Goal: Task Accomplishment & Management: Use online tool/utility

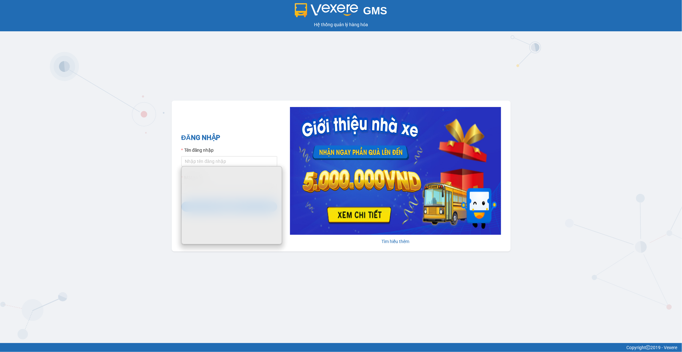
type input "chienhoang.tienoanh"
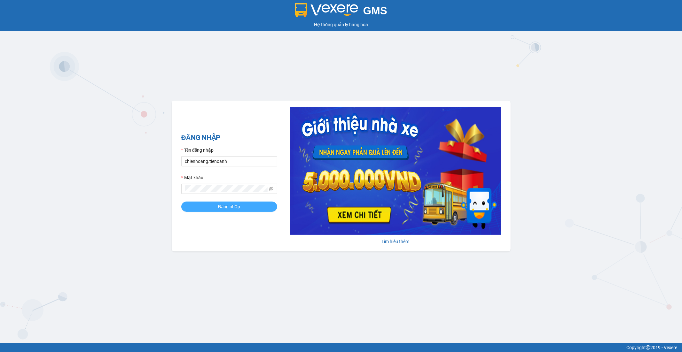
click at [213, 205] on button "Đăng nhập" at bounding box center [229, 207] width 96 height 10
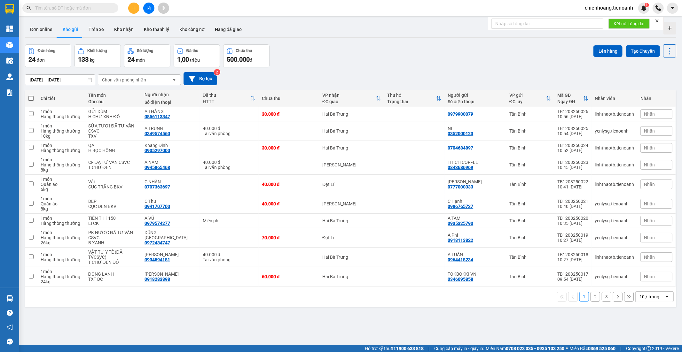
click at [84, 10] on input "text" at bounding box center [72, 7] width 75 height 7
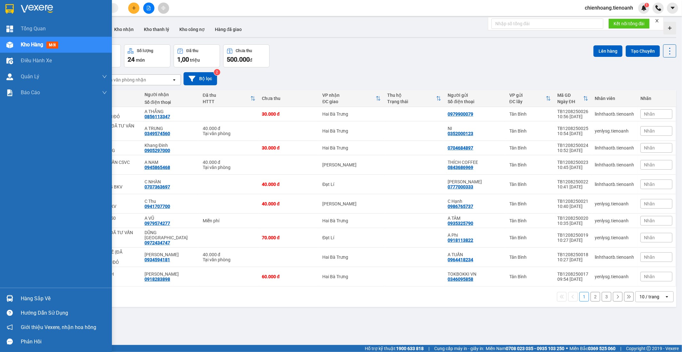
click at [88, 46] on div "Kho hàng mới" at bounding box center [64, 45] width 86 height 16
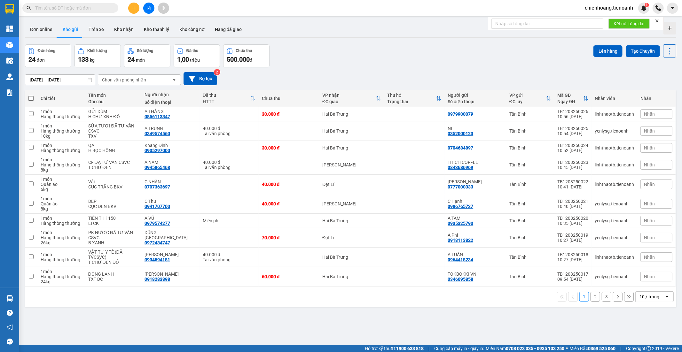
click at [75, 7] on input "text" at bounding box center [72, 7] width 75 height 7
paste input "HBT0908250074"
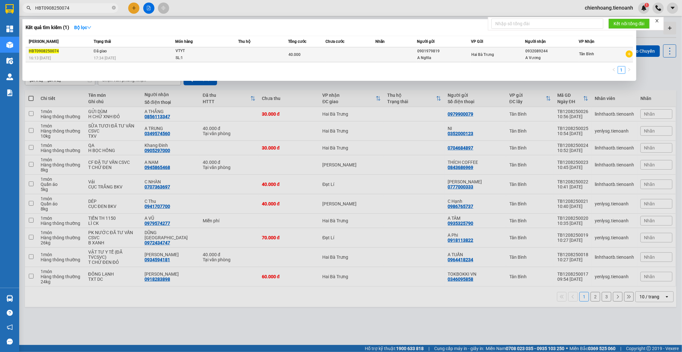
type input "HBT0908250074"
click at [83, 50] on div "HBT0908250074" at bounding box center [60, 51] width 63 height 7
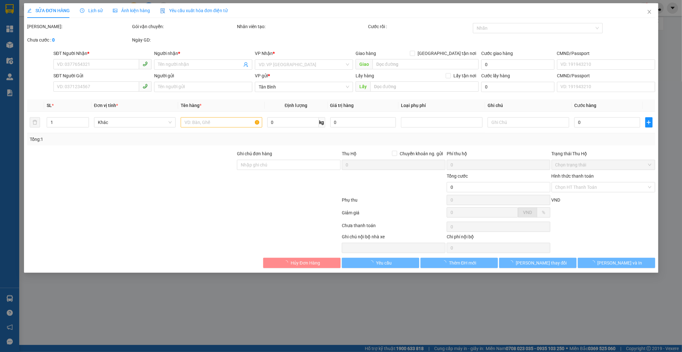
type input "0932089244"
type input "A Vương"
type input "0901979819"
type input "A Nghĩa"
type input "B1HXU7BV286P"
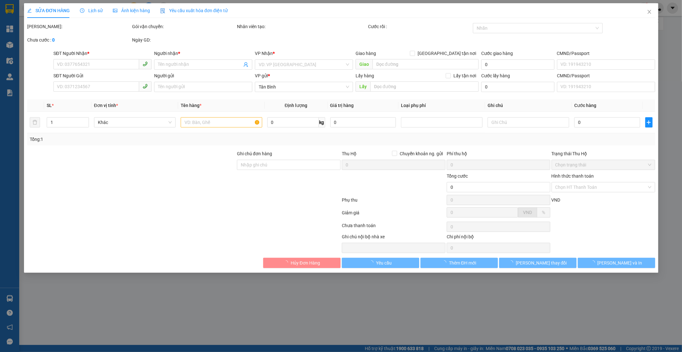
type input "40.000"
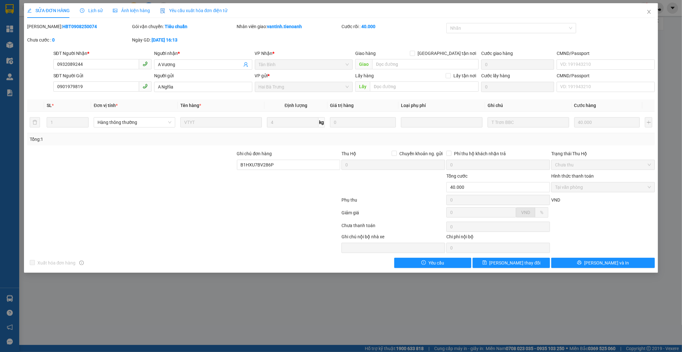
click at [95, 12] on span "Lịch sử" at bounding box center [91, 10] width 23 height 5
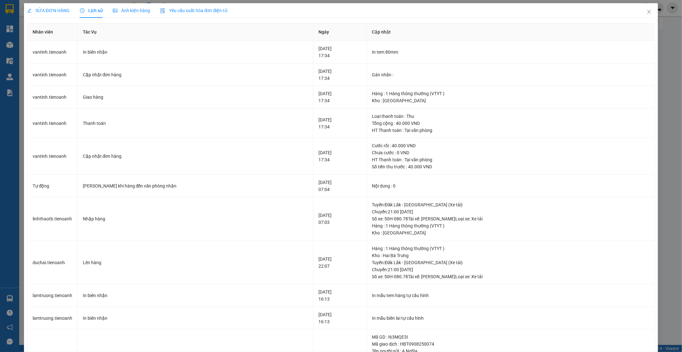
click at [61, 10] on span "SỬA ĐƠN HÀNG" at bounding box center [48, 10] width 43 height 5
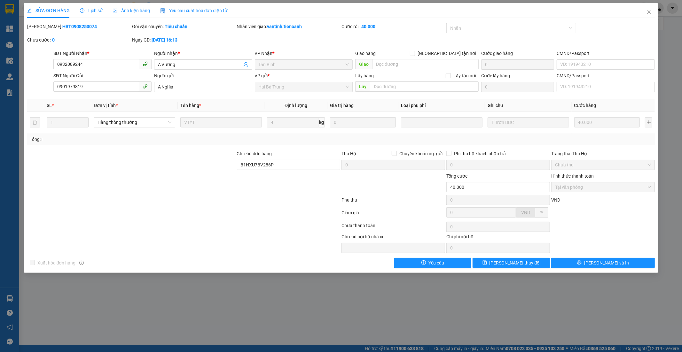
click at [95, 12] on span "Lịch sử" at bounding box center [91, 10] width 23 height 5
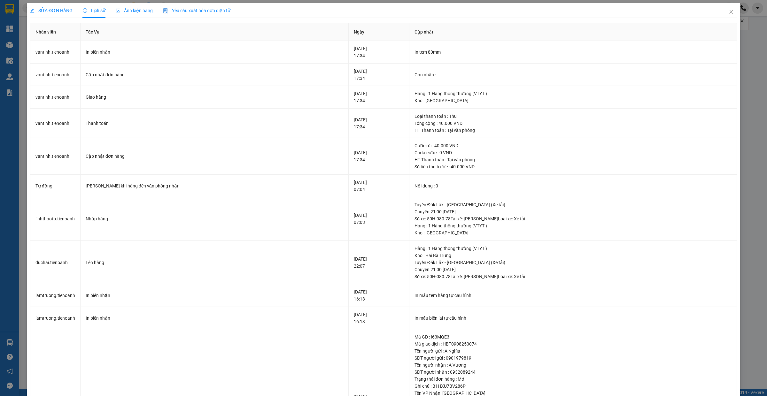
click at [194, 11] on span "Yêu cầu xuất hóa đơn điện tử" at bounding box center [196, 10] width 67 height 5
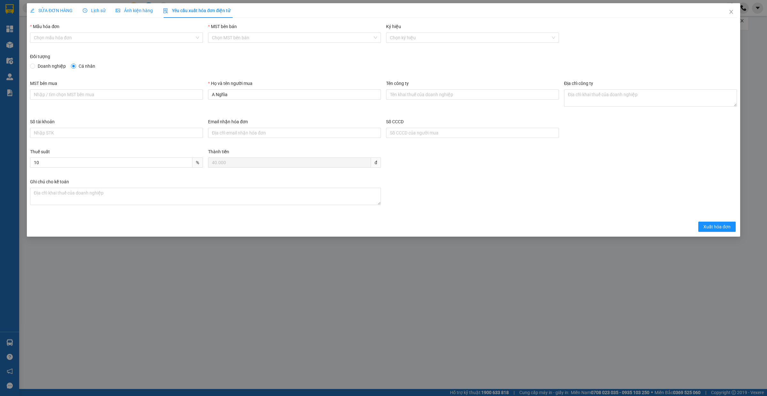
click at [97, 12] on span "Lịch sử" at bounding box center [94, 10] width 23 height 5
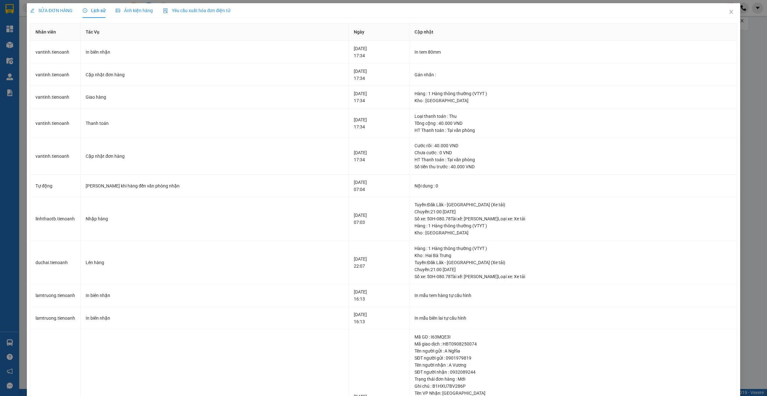
click at [199, 11] on span "Yêu cầu xuất hóa đơn điện tử" at bounding box center [196, 10] width 67 height 5
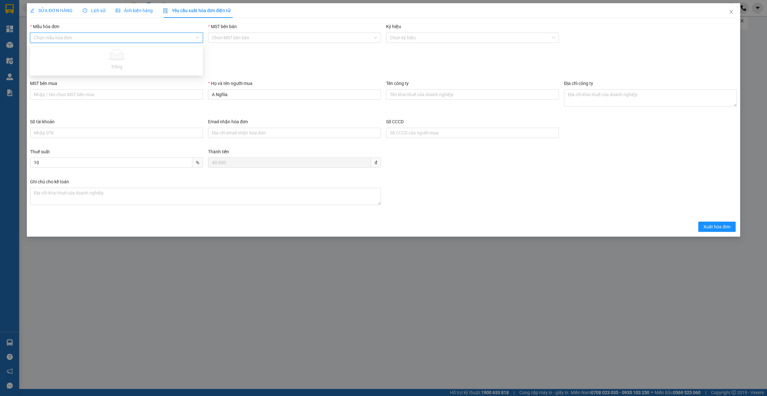
click at [120, 35] on input "Mẫu hóa đơn" at bounding box center [114, 38] width 161 height 10
click at [304, 38] on input "MST bên bán" at bounding box center [292, 38] width 161 height 10
click at [514, 46] on div "Ký hiệu Chọn ký hiệu" at bounding box center [472, 38] width 178 height 30
click at [681, 13] on icon "close" at bounding box center [731, 11] width 5 height 5
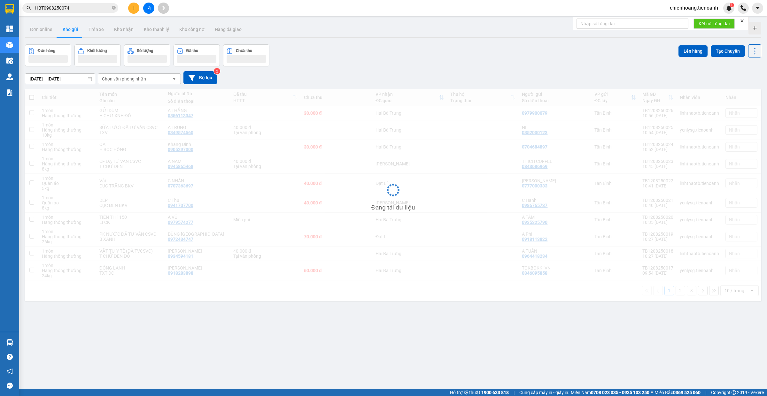
click at [681, 21] on icon "close" at bounding box center [741, 20] width 3 height 3
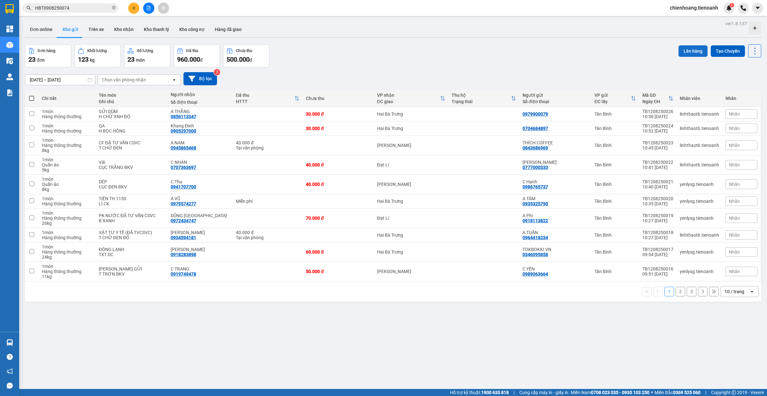
scroll to position [10, 0]
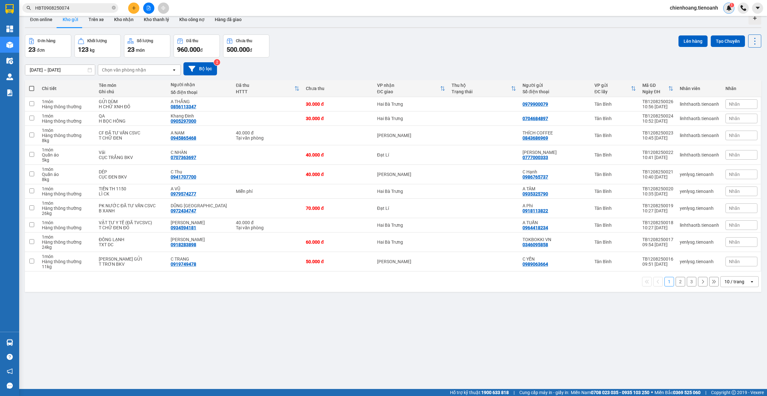
click at [681, 7] on span "1" at bounding box center [732, 5] width 2 height 4
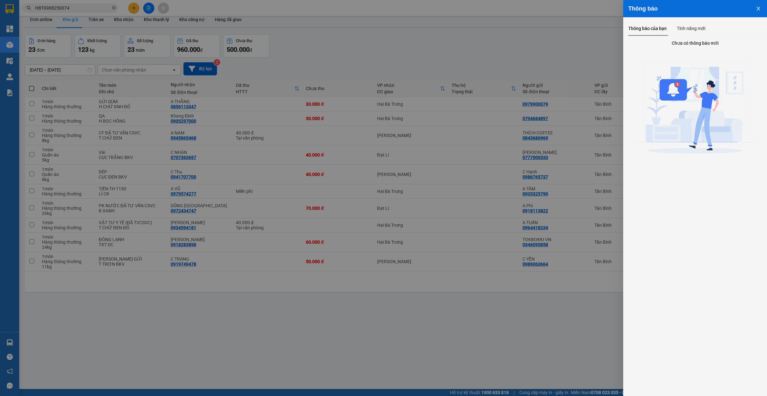
click at [681, 11] on button "Close" at bounding box center [758, 8] width 17 height 16
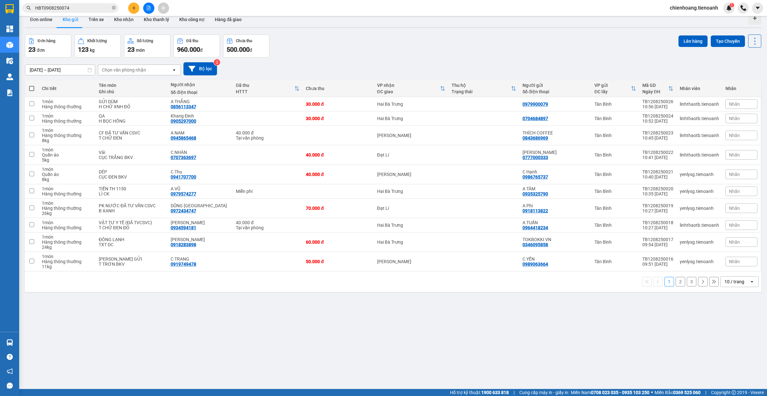
click at [81, 7] on input "HBT0908250074" at bounding box center [72, 7] width 75 height 7
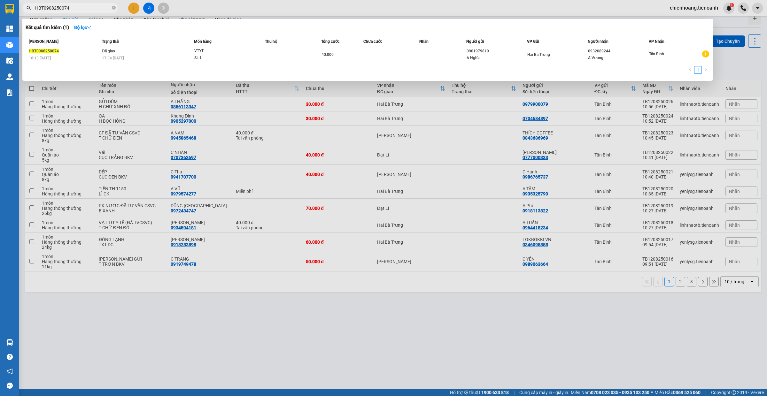
click at [81, 7] on input "HBT0908250074" at bounding box center [72, 7] width 75 height 7
paste input "1108250090"
type input "HBT1108250090"
click at [88, 52] on div "HBT1108250090" at bounding box center [64, 51] width 71 height 7
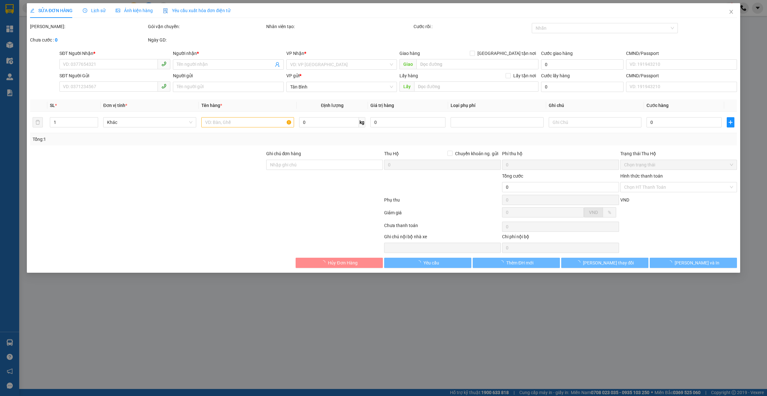
type input "0934177008"
type input "C LOAN"
type input "0399467146"
type input "C My"
type input "120.000"
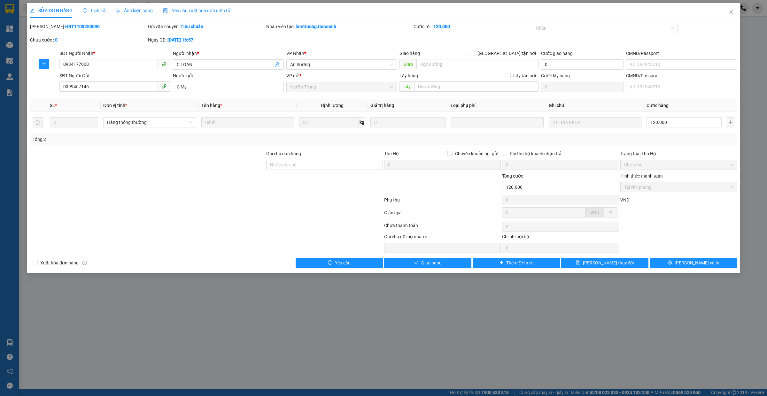
click at [90, 7] on div "Lịch sử" at bounding box center [94, 10] width 23 height 7
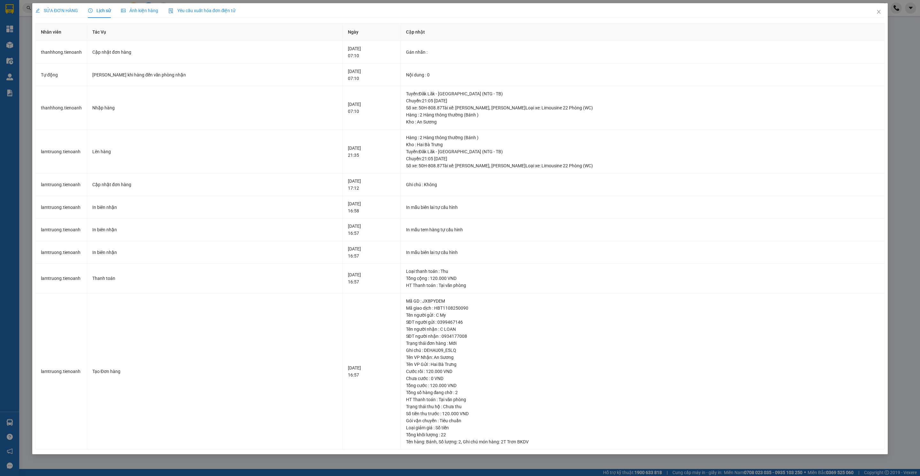
click at [59, 13] on span "SỬA ĐƠN HÀNG" at bounding box center [56, 10] width 43 height 5
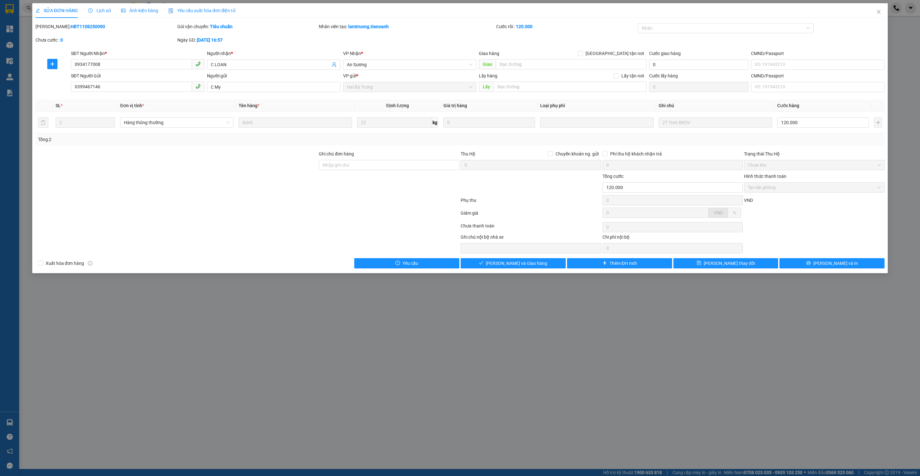
click at [109, 14] on div "Lịch sử" at bounding box center [99, 10] width 23 height 15
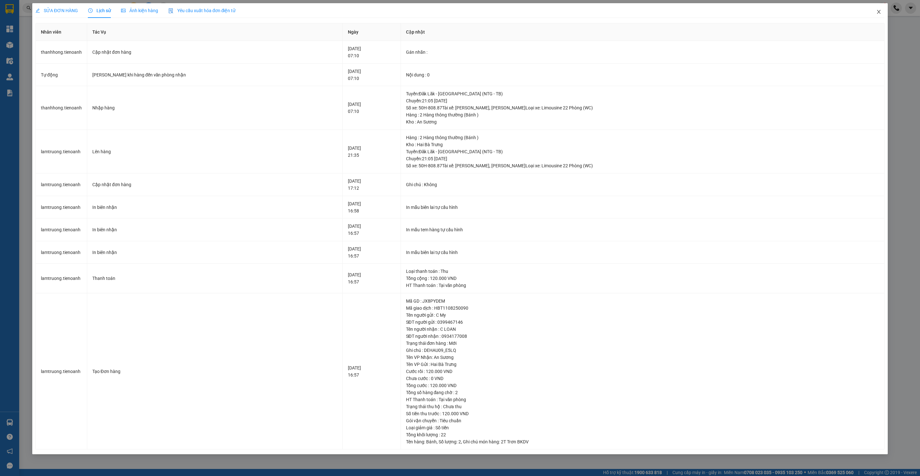
click at [681, 12] on icon "close" at bounding box center [879, 11] width 5 height 5
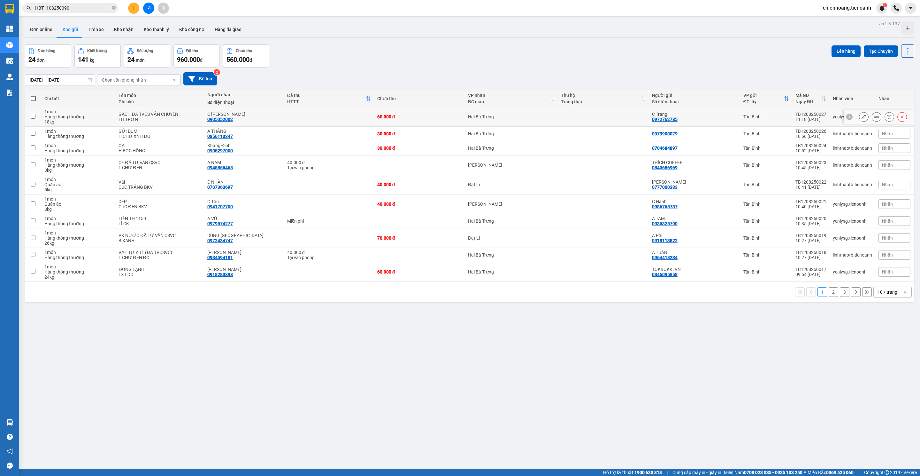
click at [377, 118] on div "60.000 đ" at bounding box center [419, 116] width 84 height 5
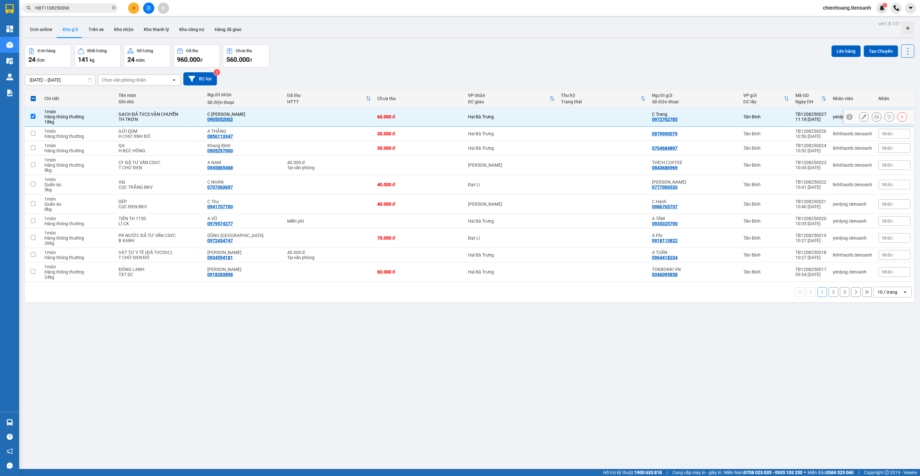
click at [66, 115] on div "Hàng thông thường" at bounding box center [78, 116] width 68 height 5
checkbox input "false"
